Goal: Browse casually

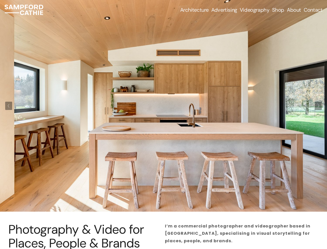
click at [163, 106] on img at bounding box center [163, 105] width 327 height 211
click at [9, 106] on polyline "Previous Slide" at bounding box center [8, 106] width 1 height 4
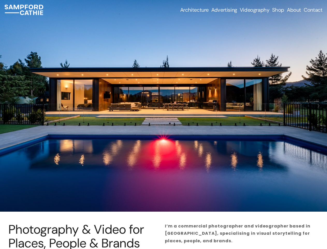
click at [318, 106] on polyline "Next Slide" at bounding box center [318, 106] width 1 height 4
